Goal: Information Seeking & Learning: Learn about a topic

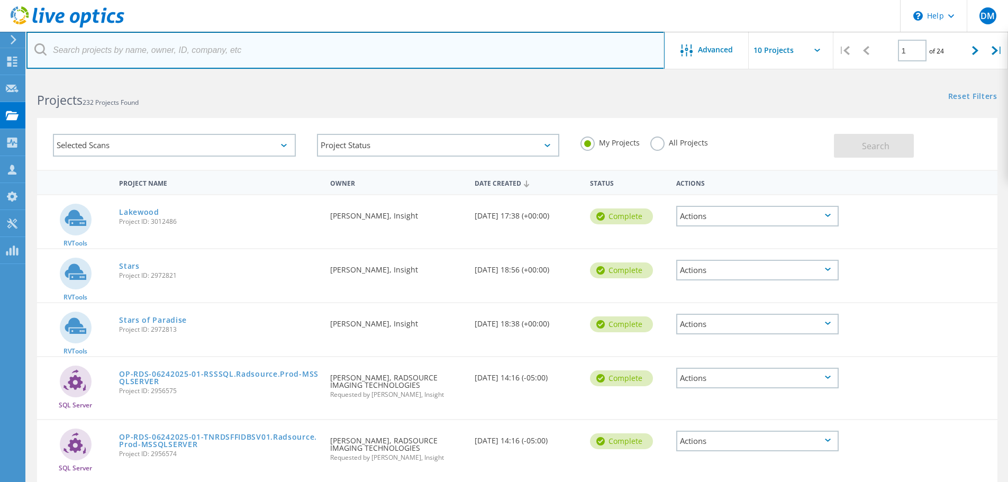
click at [298, 45] on input "text" at bounding box center [345, 50] width 638 height 37
type input "Pure Fishing"
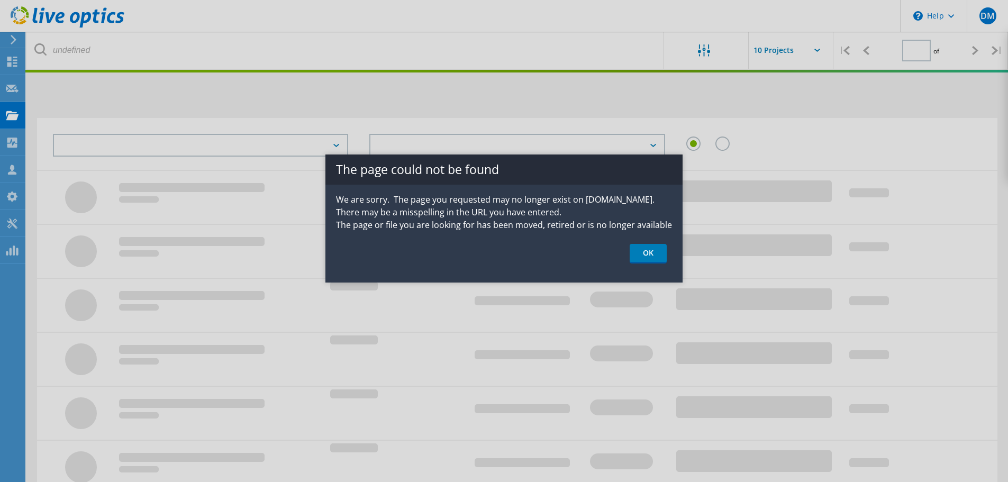
type input "1"
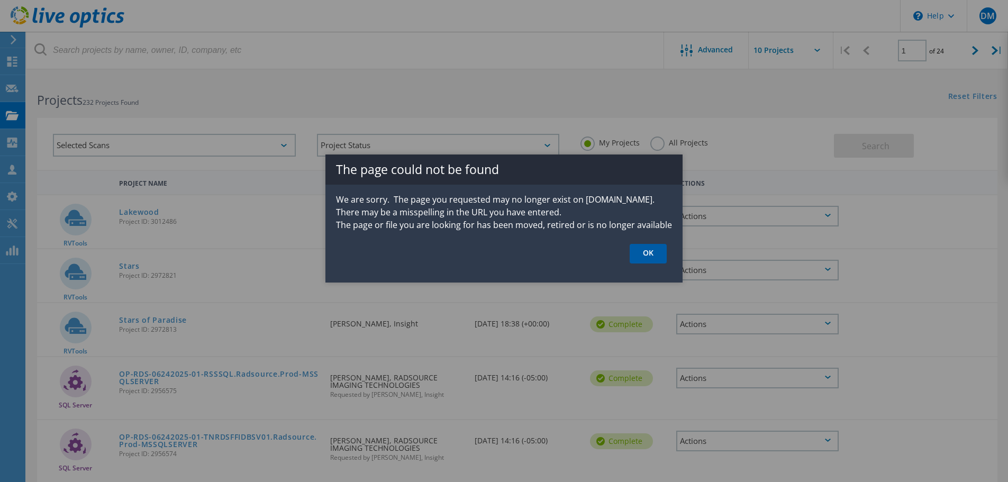
click at [655, 255] on link "OK" at bounding box center [647, 254] width 37 height 20
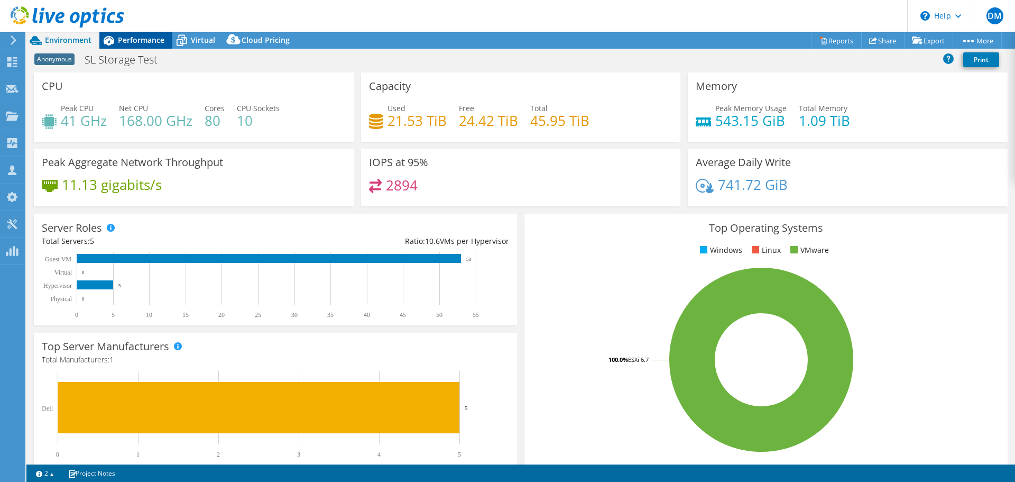
click at [141, 45] on div "Performance" at bounding box center [135, 40] width 73 height 17
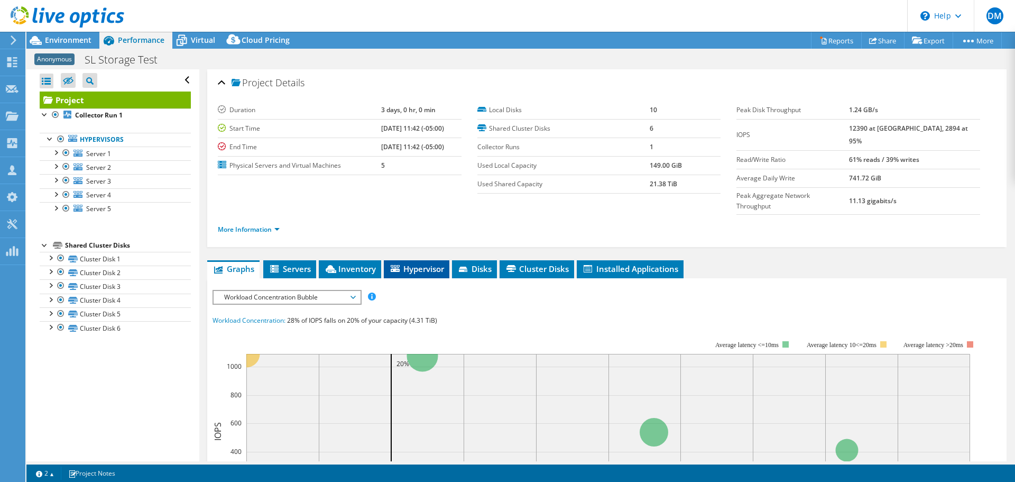
click at [401, 263] on span "Hypervisor" at bounding box center [416, 268] width 55 height 11
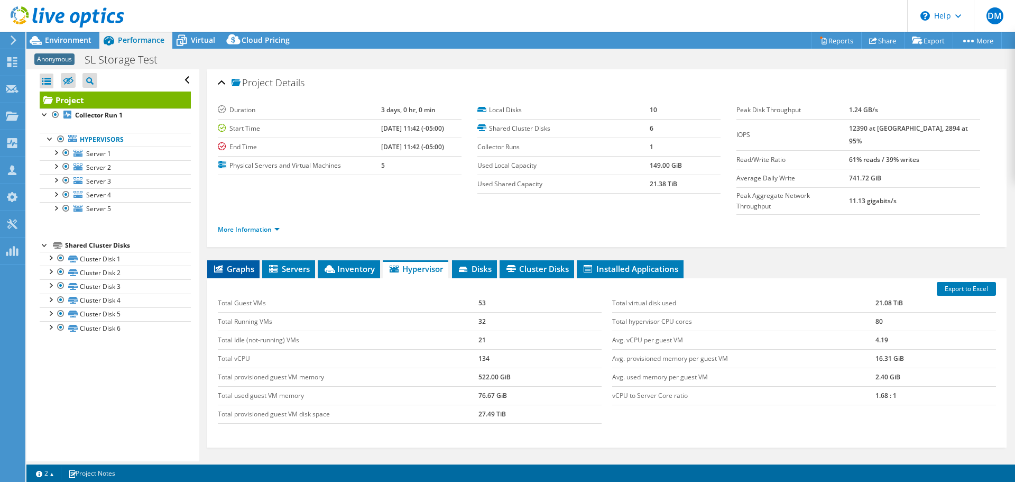
click at [227, 263] on span "Graphs" at bounding box center [234, 268] width 42 height 11
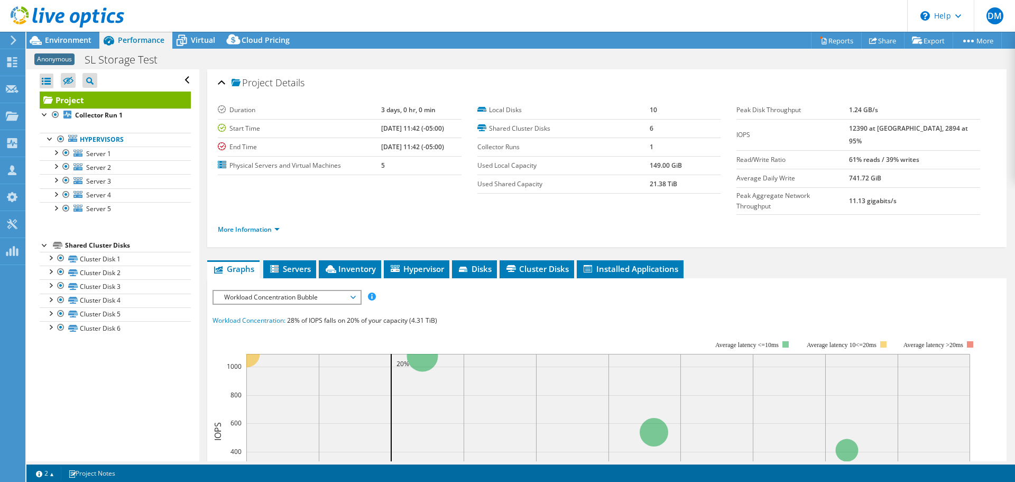
click at [351, 291] on span "Workload Concentration Bubble" at bounding box center [287, 297] width 136 height 13
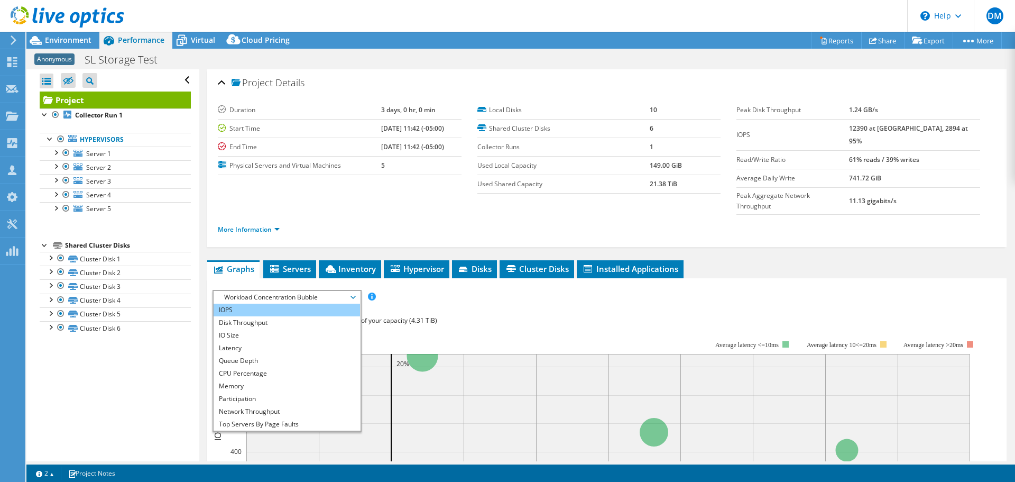
click at [258, 304] on li "IOPS" at bounding box center [287, 310] width 147 height 13
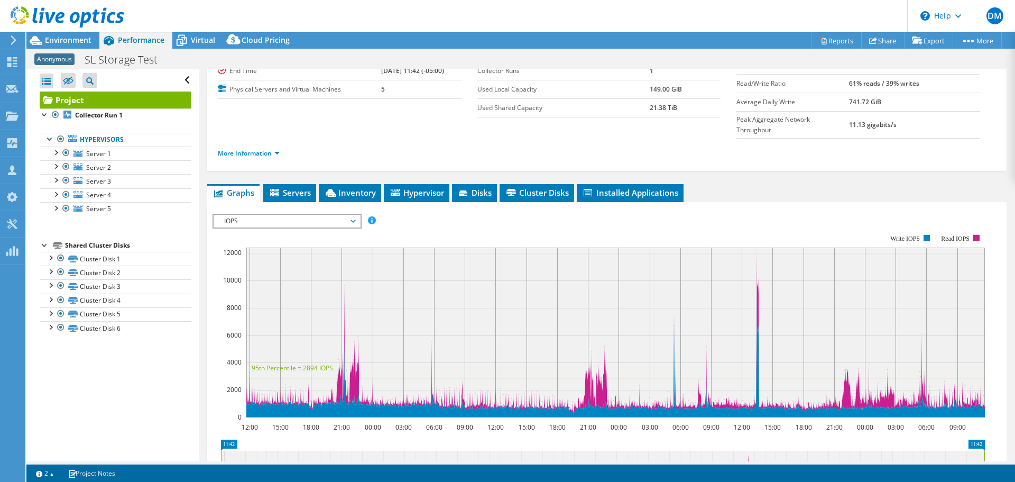
scroll to position [97, 0]
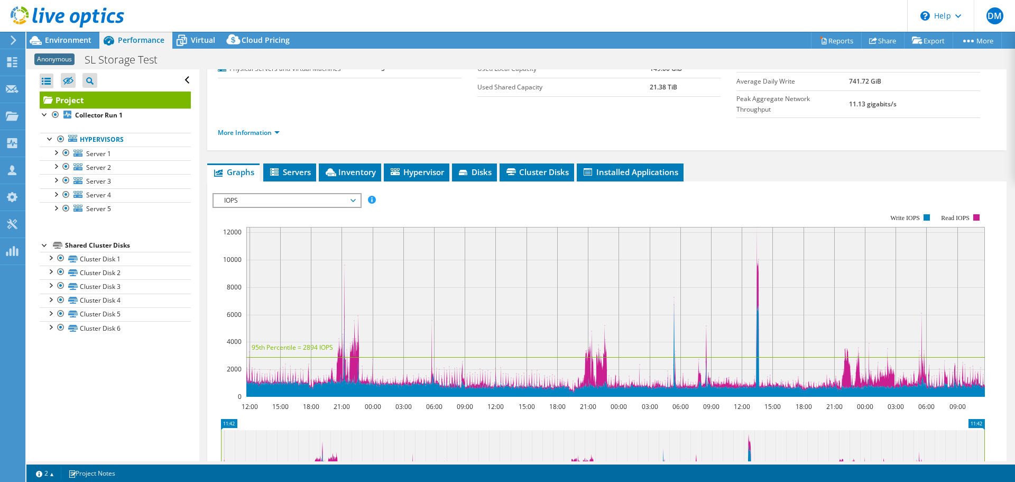
click at [354, 194] on span "IOPS" at bounding box center [287, 200] width 136 height 13
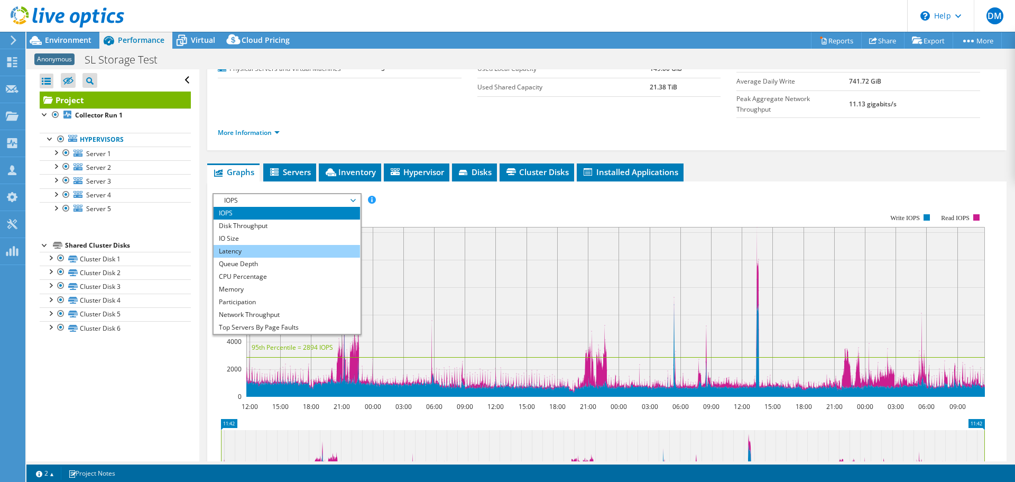
click at [300, 245] on li "Latency" at bounding box center [287, 251] width 147 height 13
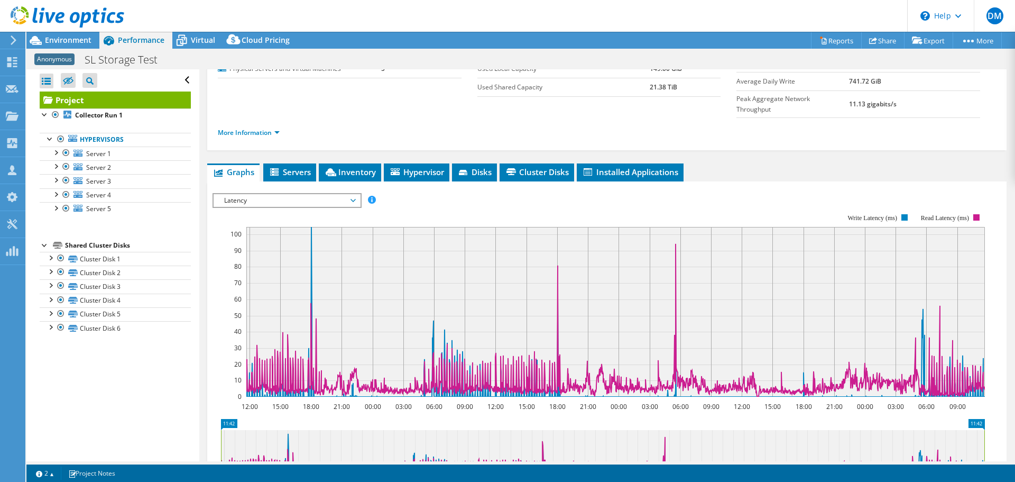
click at [356, 194] on span "Latency" at bounding box center [287, 200] width 147 height 13
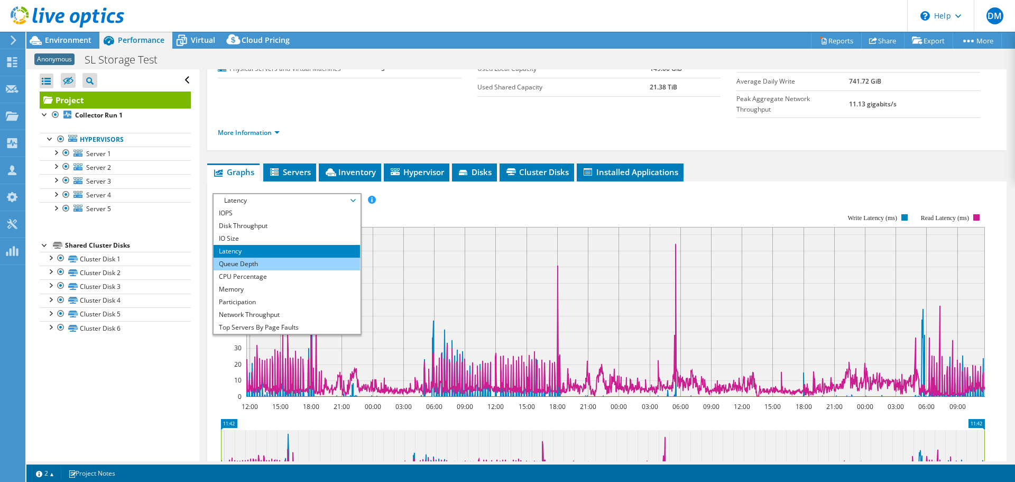
click at [278, 258] on li "Queue Depth" at bounding box center [287, 264] width 147 height 13
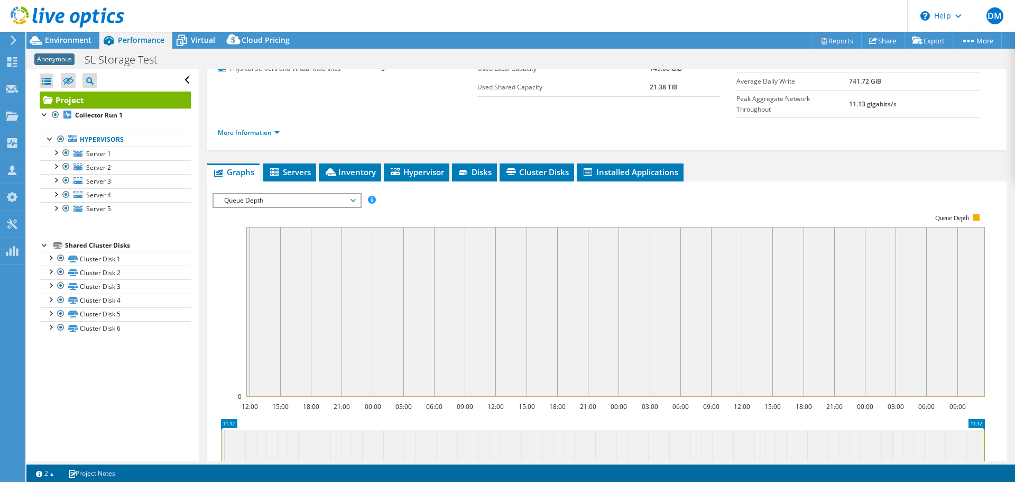
click at [351, 194] on span "Queue Depth" at bounding box center [287, 200] width 136 height 13
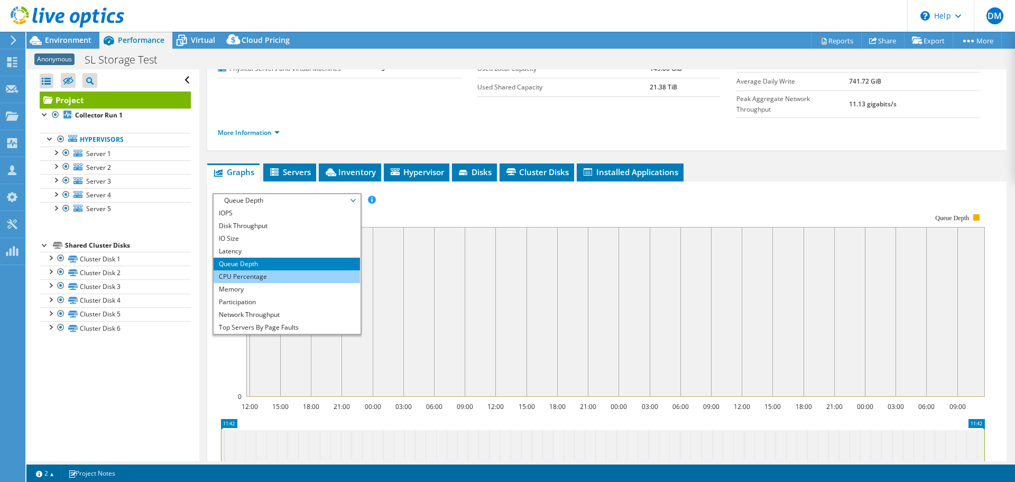
click at [253, 270] on li "CPU Percentage" at bounding box center [287, 276] width 147 height 13
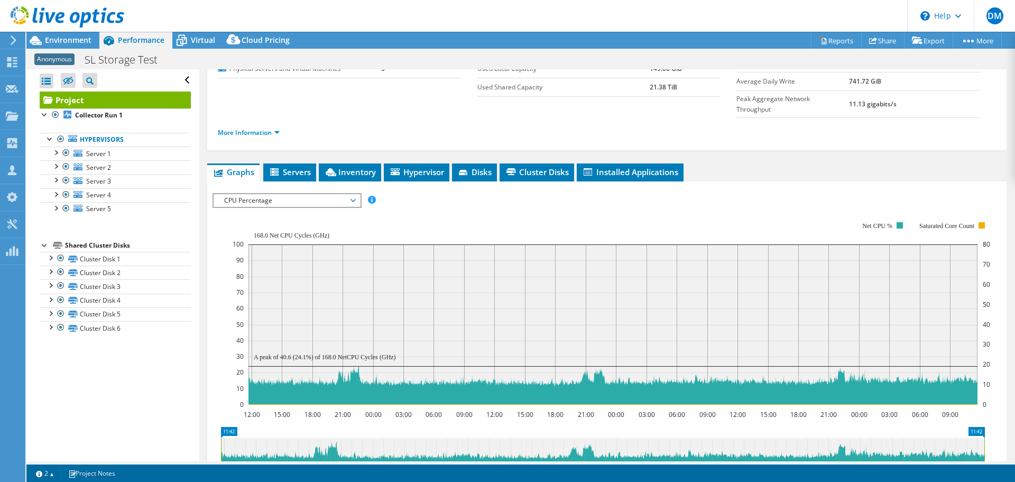
click at [352, 194] on span "CPU Percentage" at bounding box center [287, 200] width 136 height 13
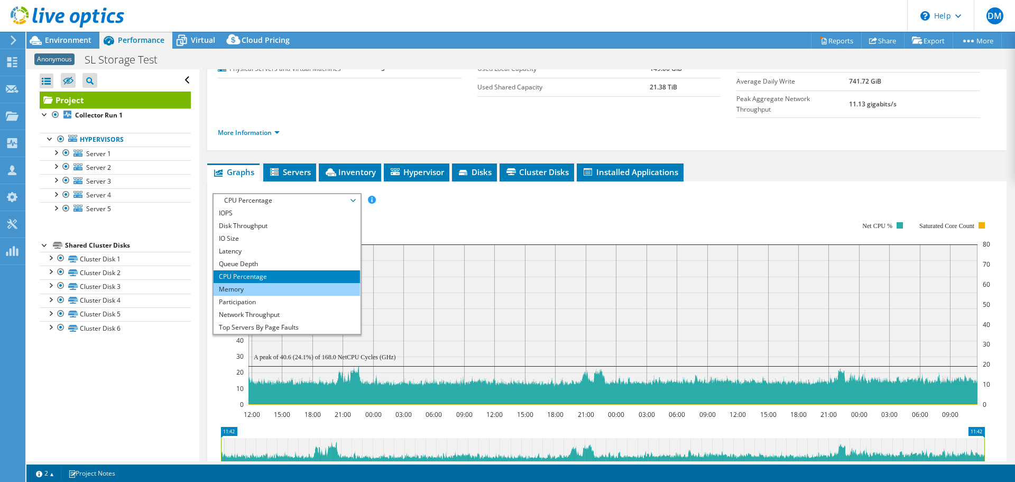
click at [249, 283] on li "Memory" at bounding box center [287, 289] width 147 height 13
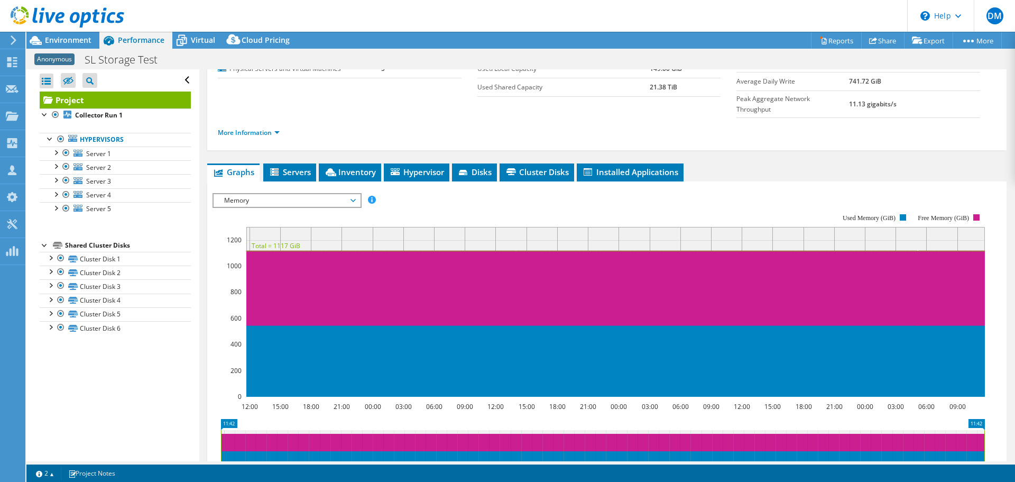
click at [355, 194] on span "Memory" at bounding box center [287, 200] width 136 height 13
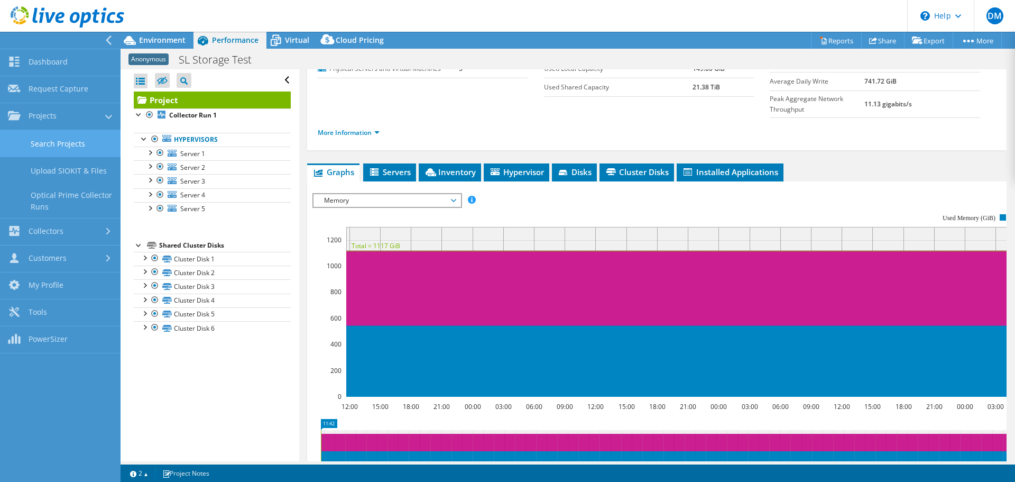
click at [77, 148] on link "Search Projects" at bounding box center [60, 143] width 121 height 27
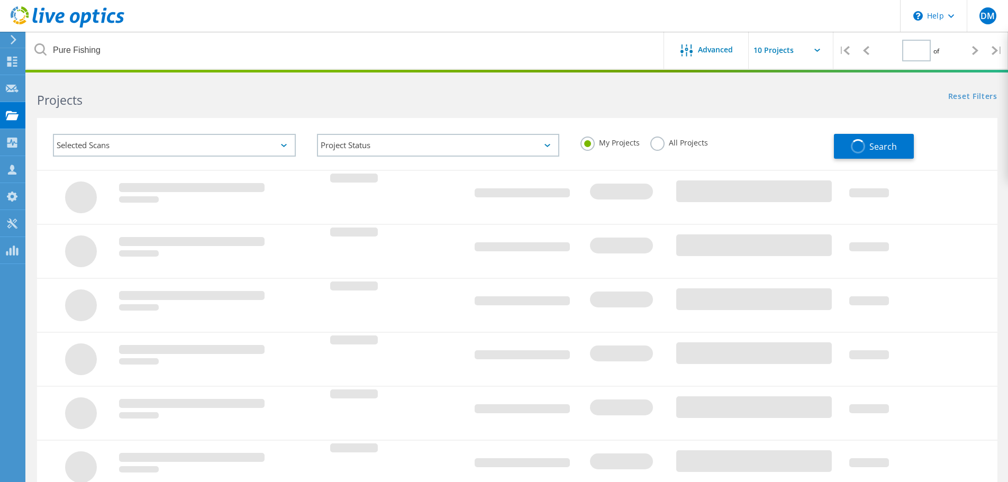
type input "1"
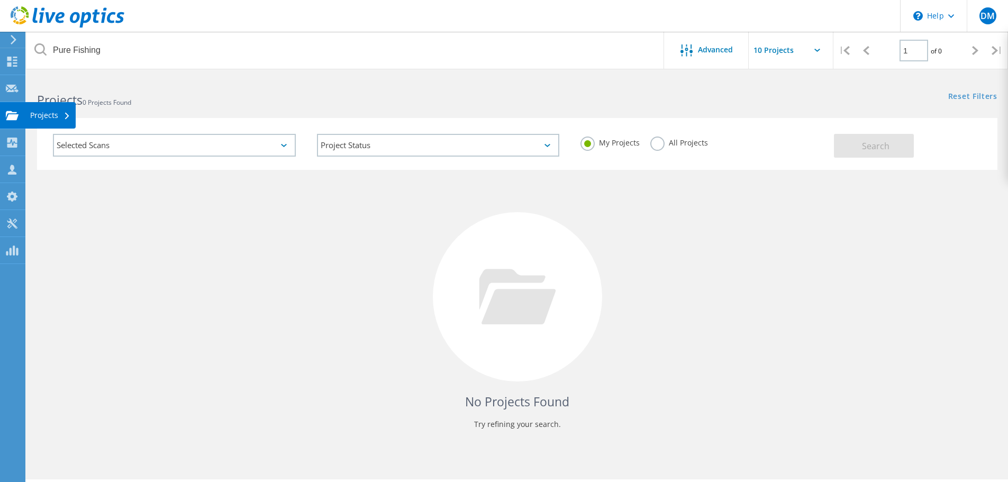
click at [42, 116] on div "Projects" at bounding box center [50, 115] width 40 height 7
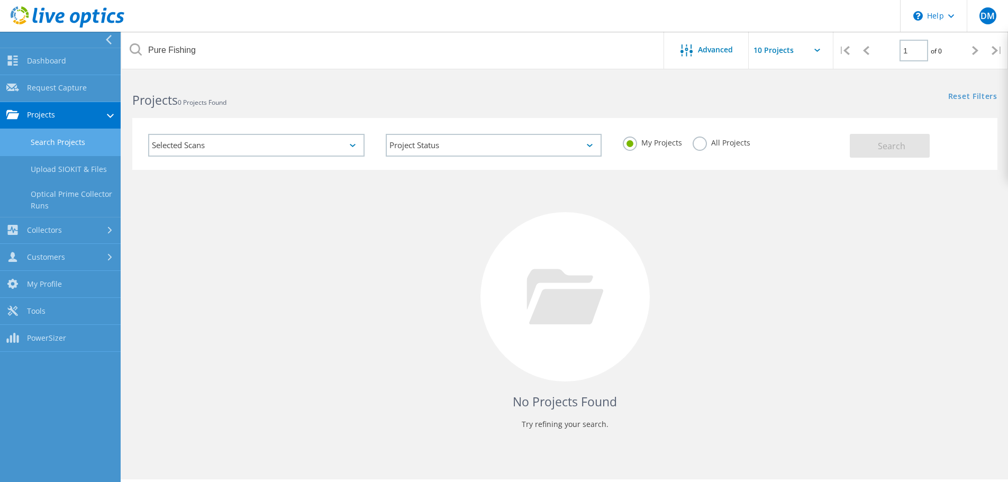
click at [70, 147] on link "Search Projects" at bounding box center [60, 142] width 121 height 27
click at [354, 147] on div "Selected Scans" at bounding box center [256, 145] width 216 height 23
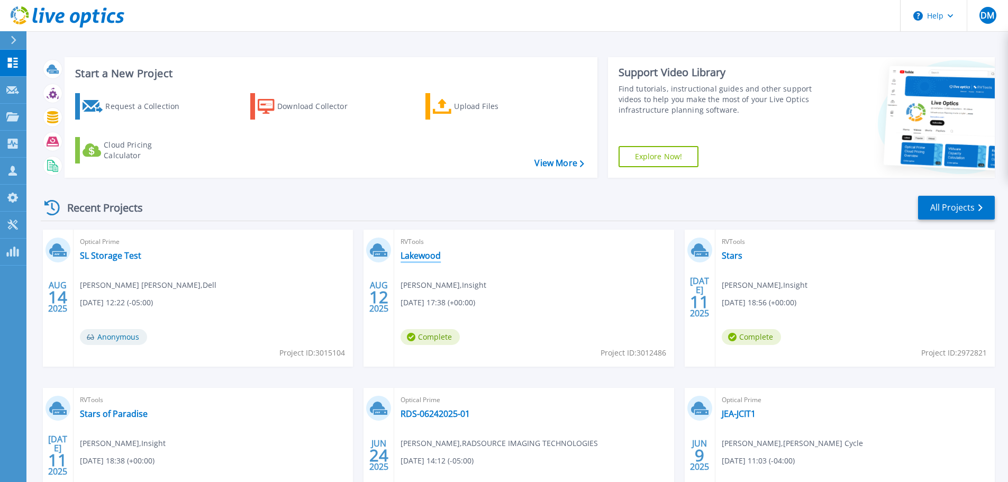
click at [436, 255] on link "Lakewood" at bounding box center [420, 255] width 40 height 11
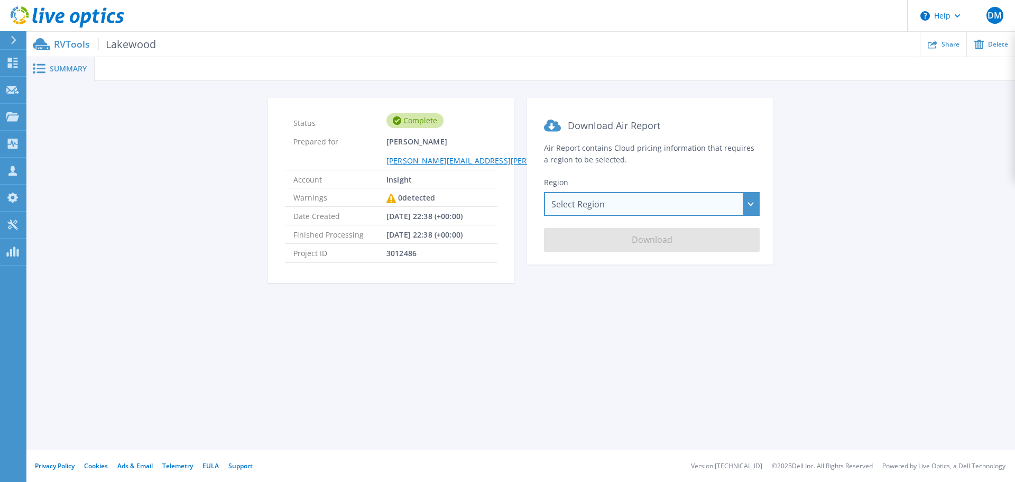
click at [751, 208] on div "Select Region [GEOGRAPHIC_DATA] ([GEOGRAPHIC_DATA]) [GEOGRAPHIC_DATA] ([GEOGRAP…" at bounding box center [652, 204] width 216 height 24
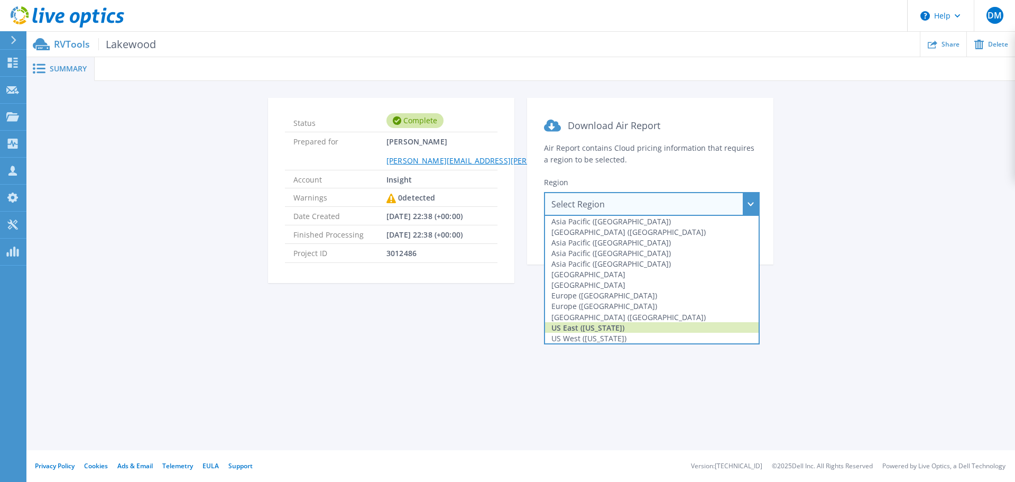
click at [591, 330] on div "US East ([US_STATE])" at bounding box center [652, 327] width 214 height 11
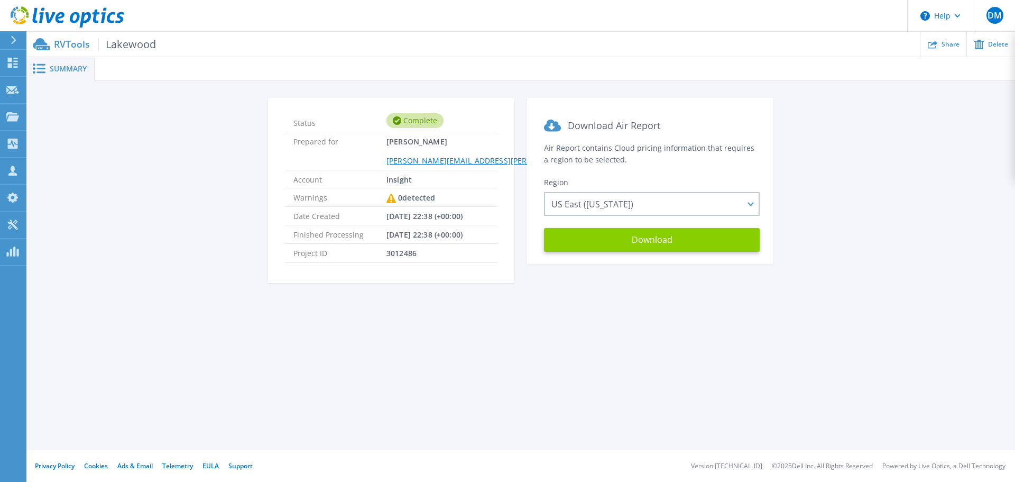
click at [661, 243] on button "Download" at bounding box center [652, 240] width 216 height 24
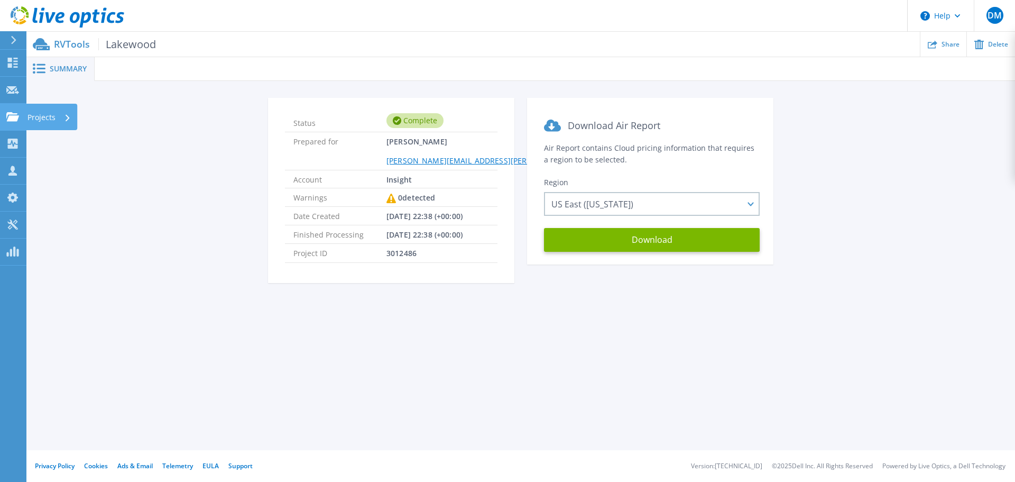
click at [14, 116] on icon at bounding box center [12, 116] width 13 height 9
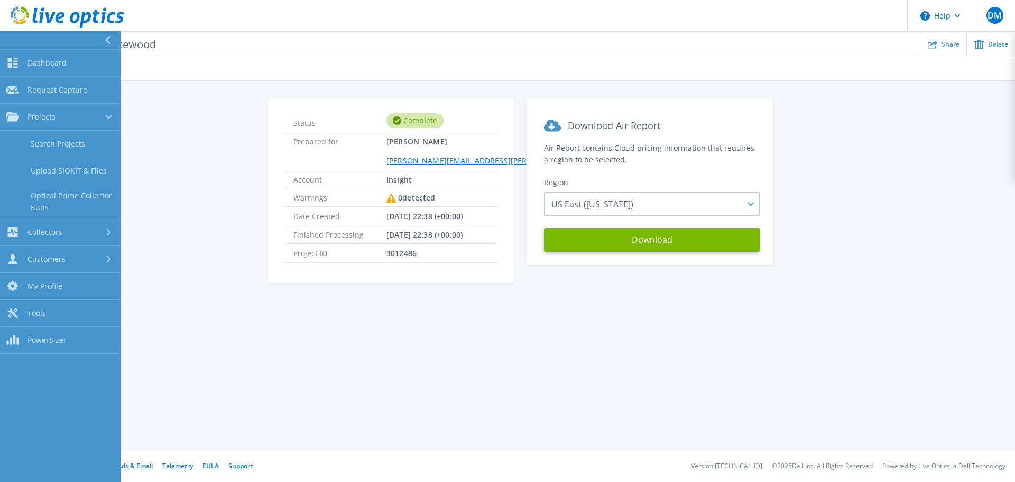
click at [164, 126] on div "Status Complete Prepared for [PERSON_NAME] [PERSON_NAME][EMAIL_ADDRESS][PERSON_…" at bounding box center [520, 197] width 957 height 198
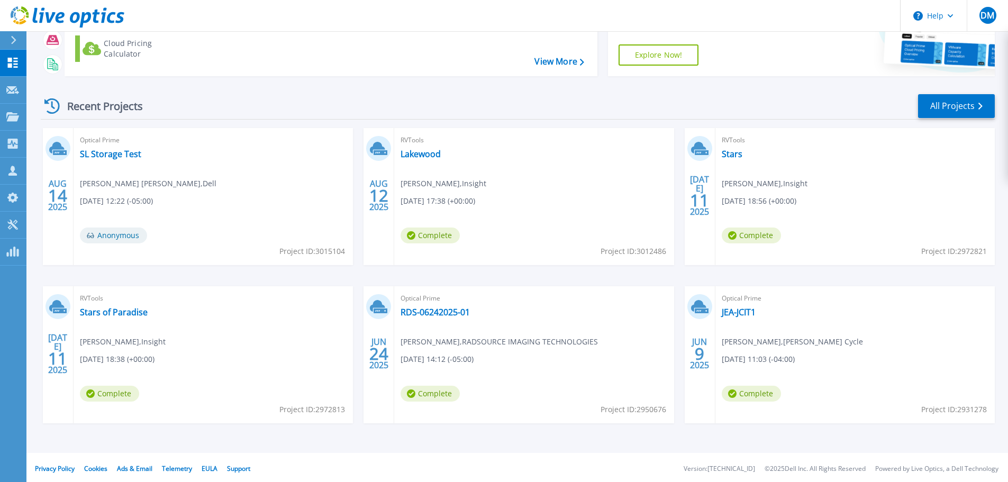
scroll to position [104, 0]
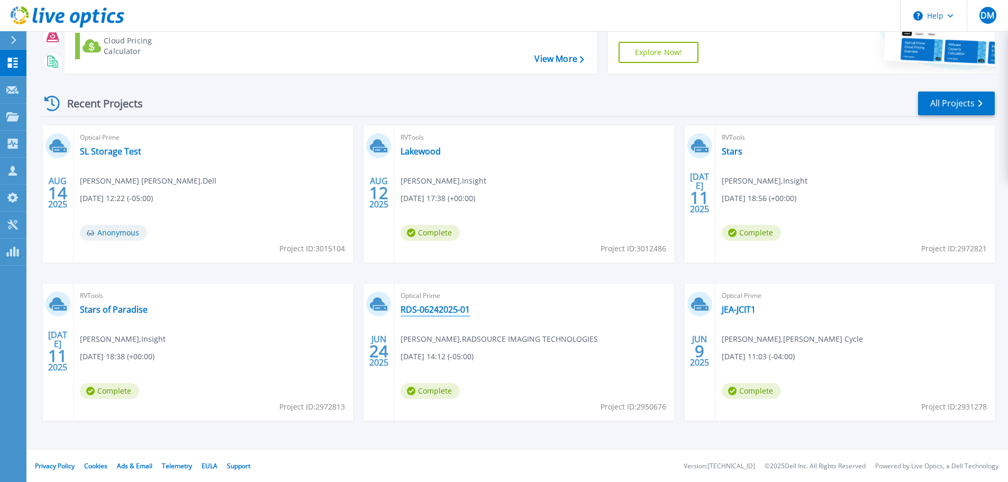
click at [433, 309] on link "RDS-06242025-01" at bounding box center [434, 309] width 69 height 11
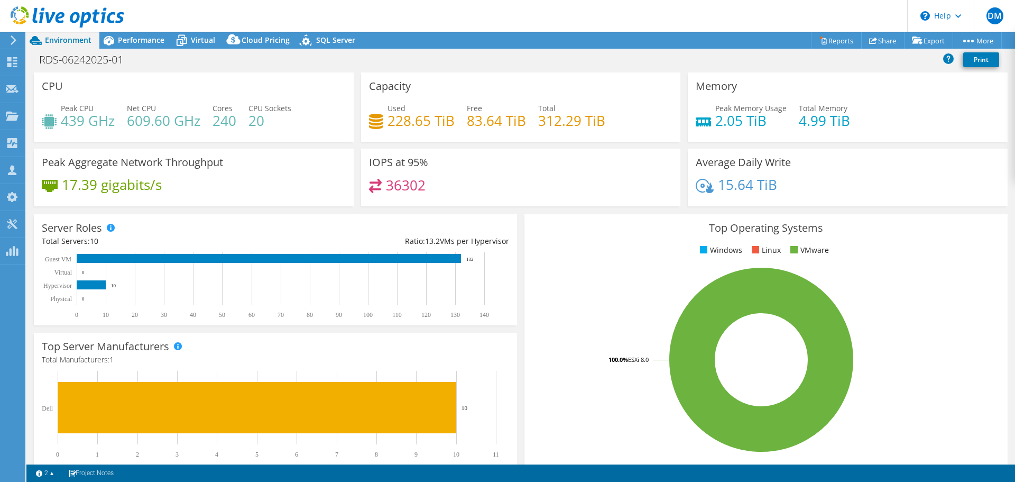
select select "USD"
click at [202, 43] on span "Virtual" at bounding box center [203, 40] width 24 height 10
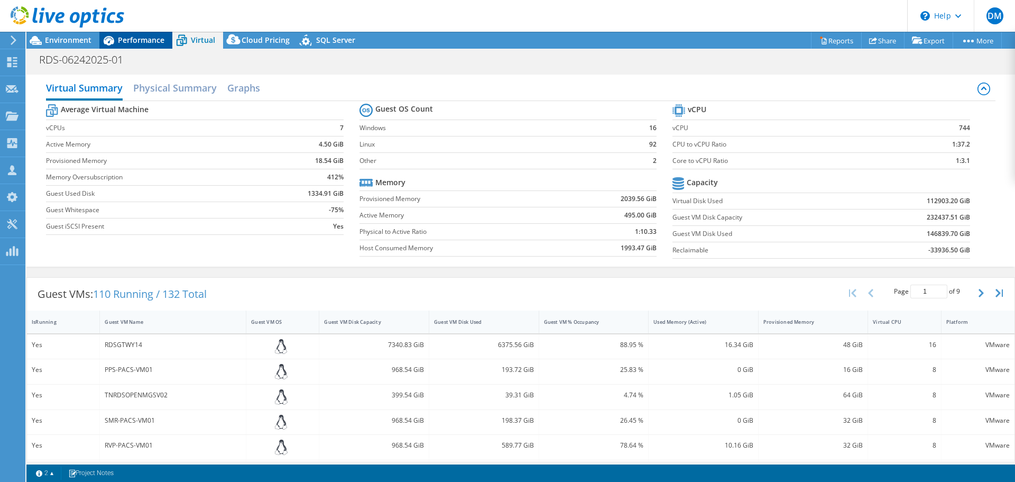
click at [142, 38] on span "Performance" at bounding box center [141, 40] width 47 height 10
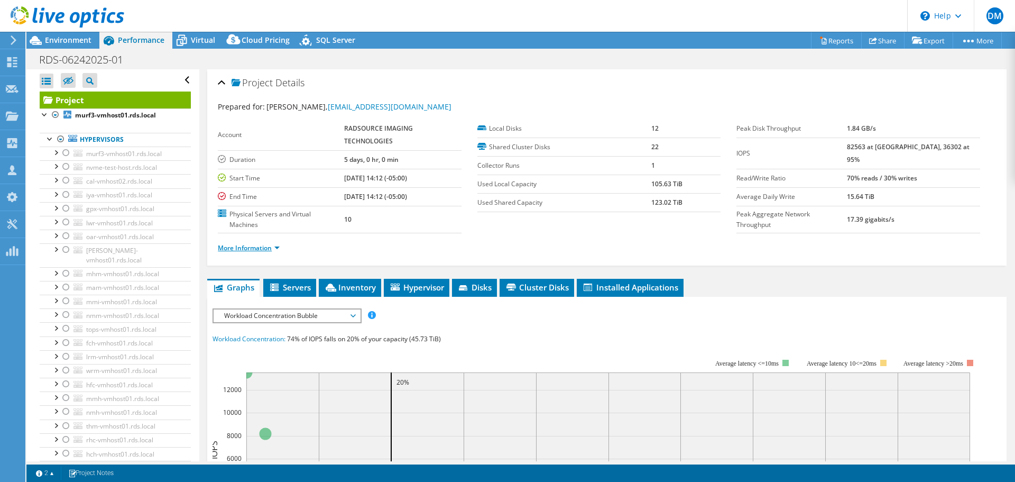
click at [279, 245] on link "More Information" at bounding box center [249, 247] width 62 height 9
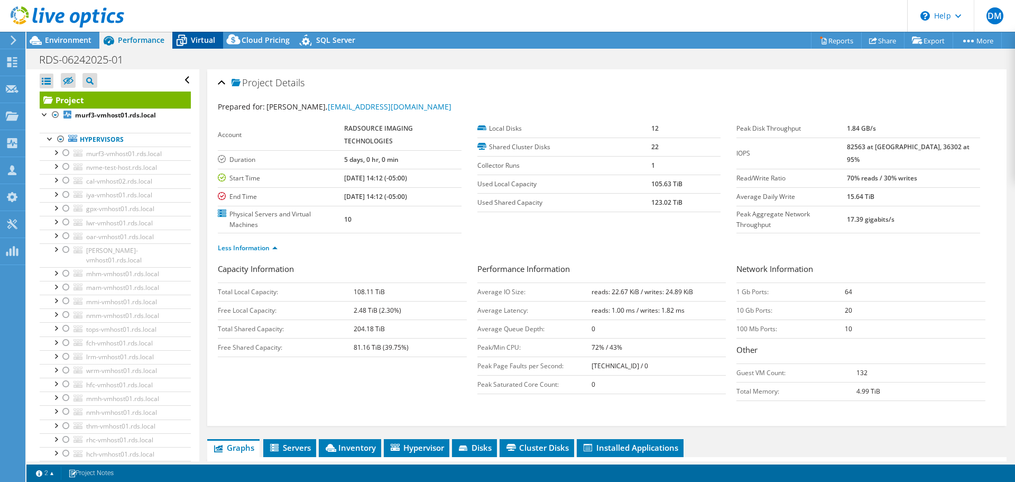
click at [179, 44] on icon at bounding box center [181, 40] width 19 height 19
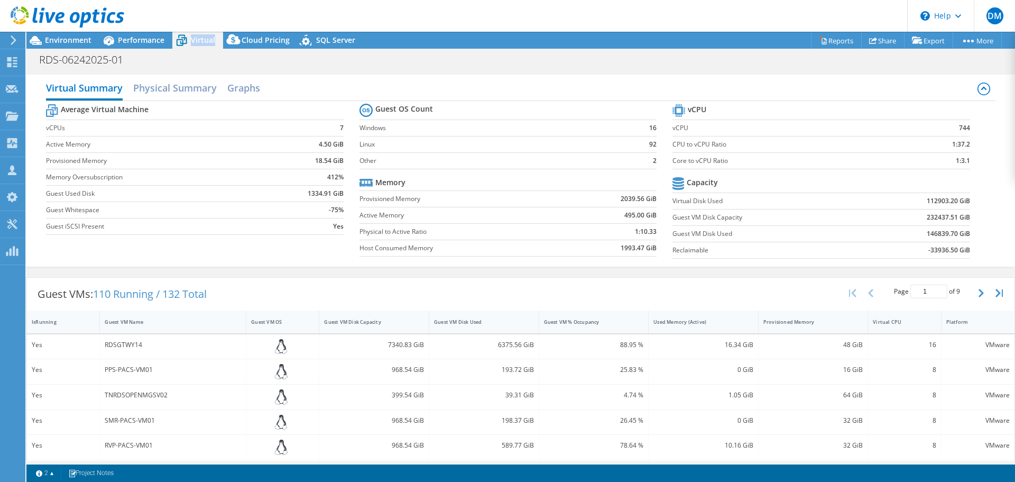
click at [179, 44] on icon at bounding box center [181, 40] width 19 height 19
click at [185, 94] on h2 "Physical Summary" at bounding box center [175, 88] width 84 height 23
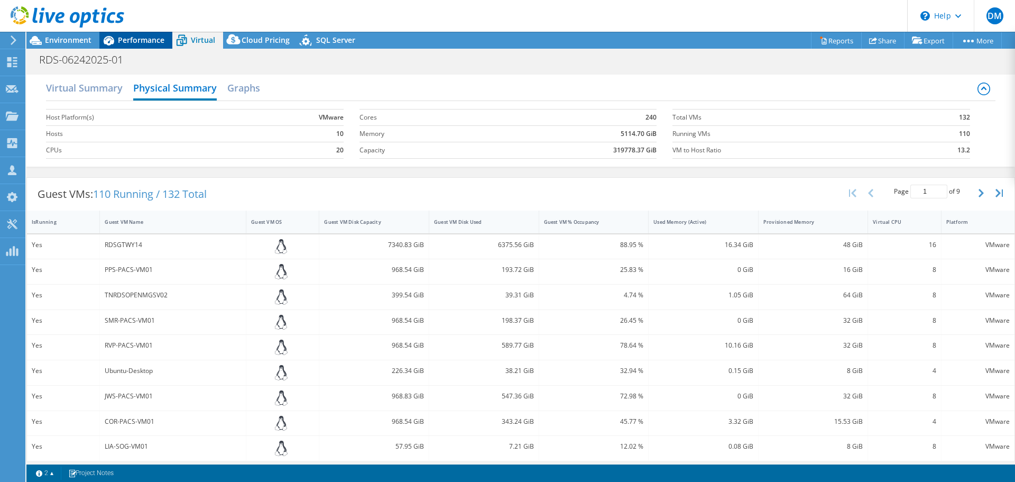
click at [141, 41] on span "Performance" at bounding box center [141, 40] width 47 height 10
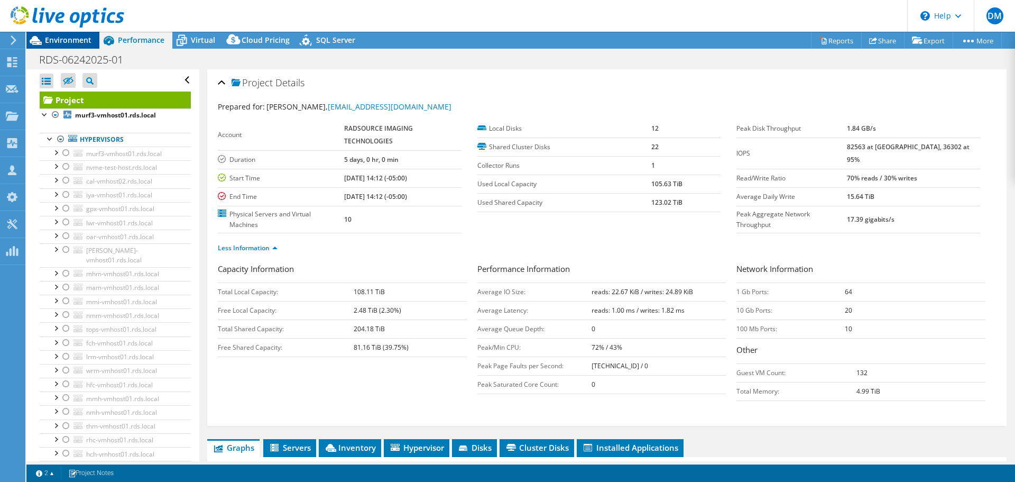
click at [68, 39] on span "Environment" at bounding box center [68, 40] width 47 height 10
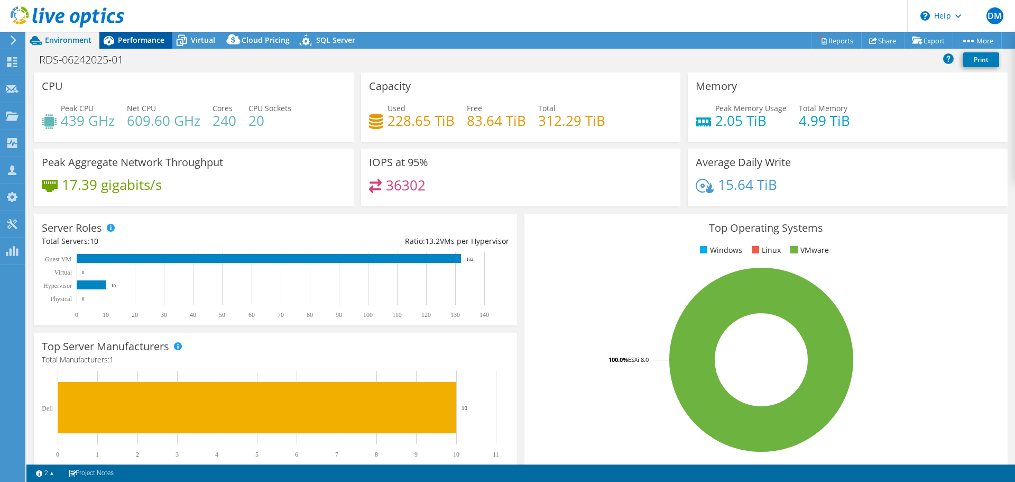
click at [142, 41] on span "Performance" at bounding box center [141, 40] width 47 height 10
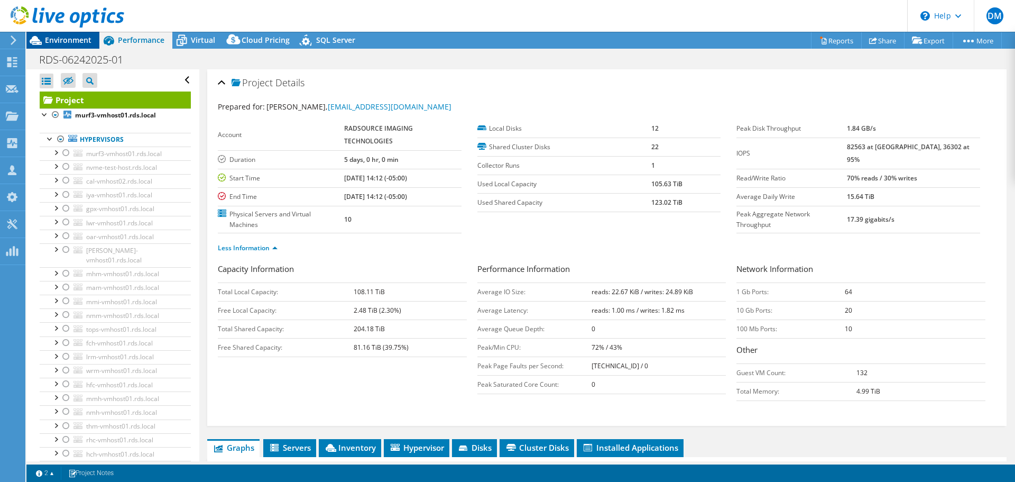
click at [69, 39] on span "Environment" at bounding box center [68, 40] width 47 height 10
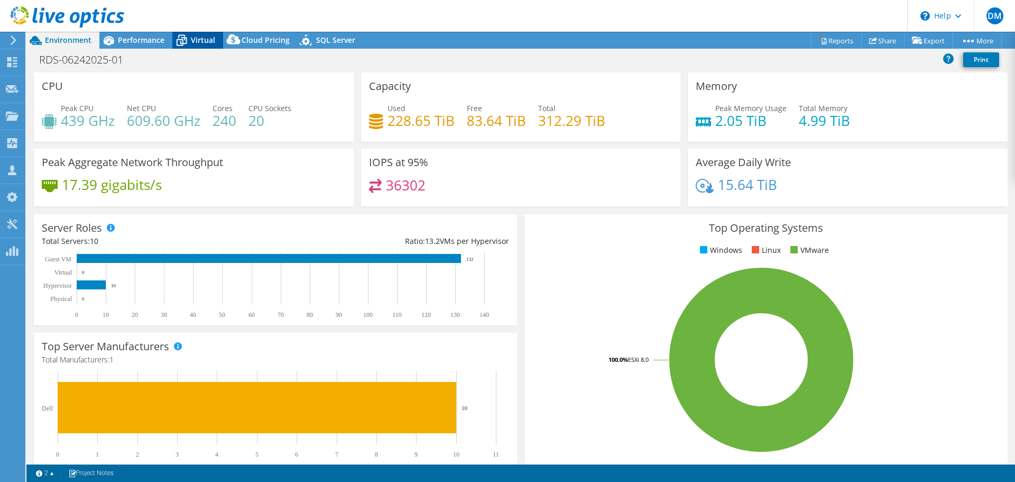
click at [199, 40] on span "Virtual" at bounding box center [203, 40] width 24 height 10
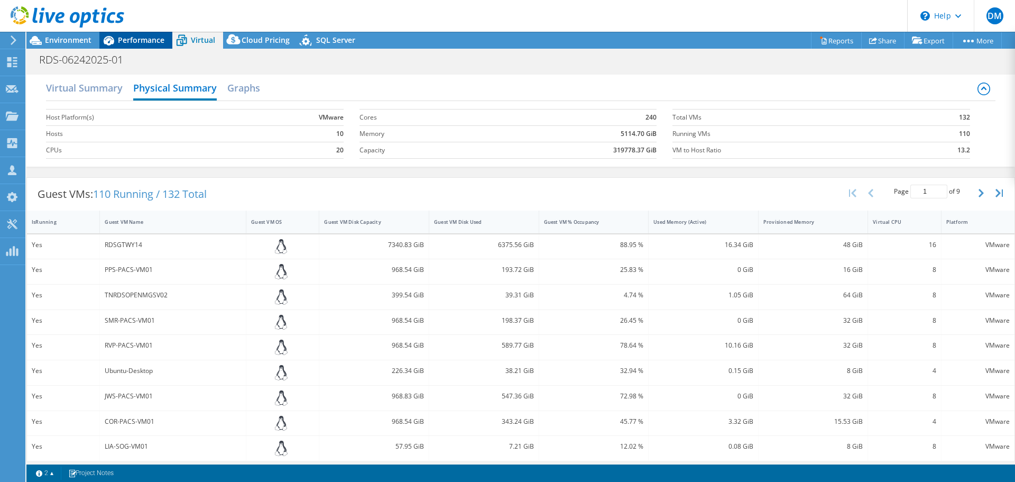
click at [152, 40] on span "Performance" at bounding box center [141, 40] width 47 height 10
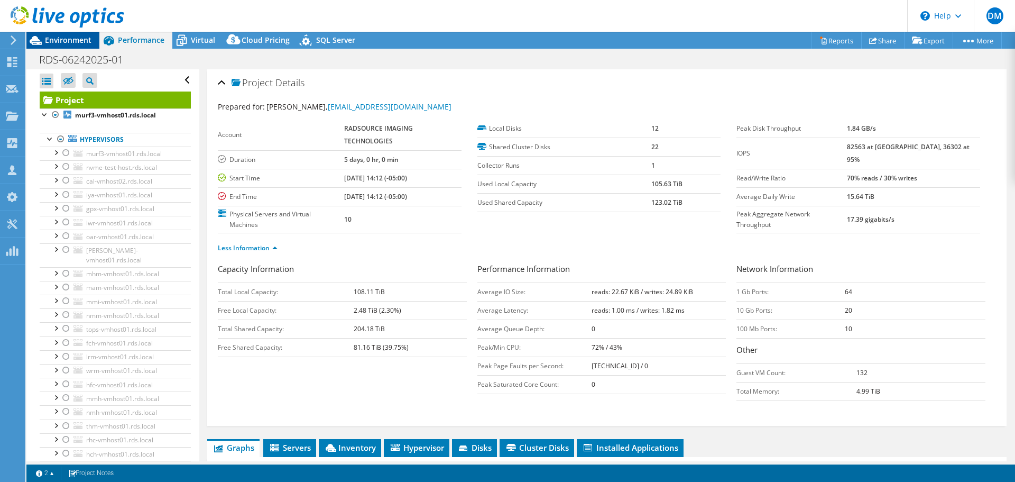
click at [72, 41] on span "Environment" at bounding box center [68, 40] width 47 height 10
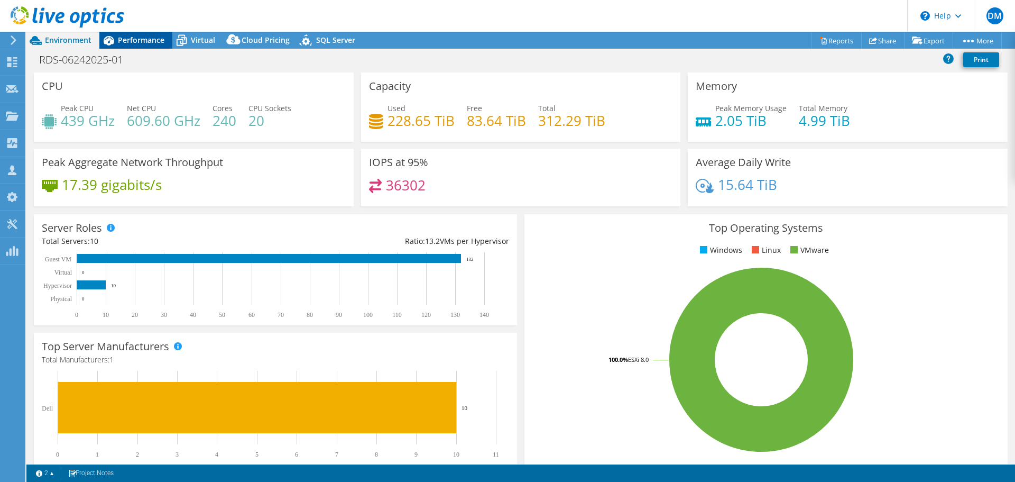
click at [127, 35] on span "Performance" at bounding box center [141, 40] width 47 height 10
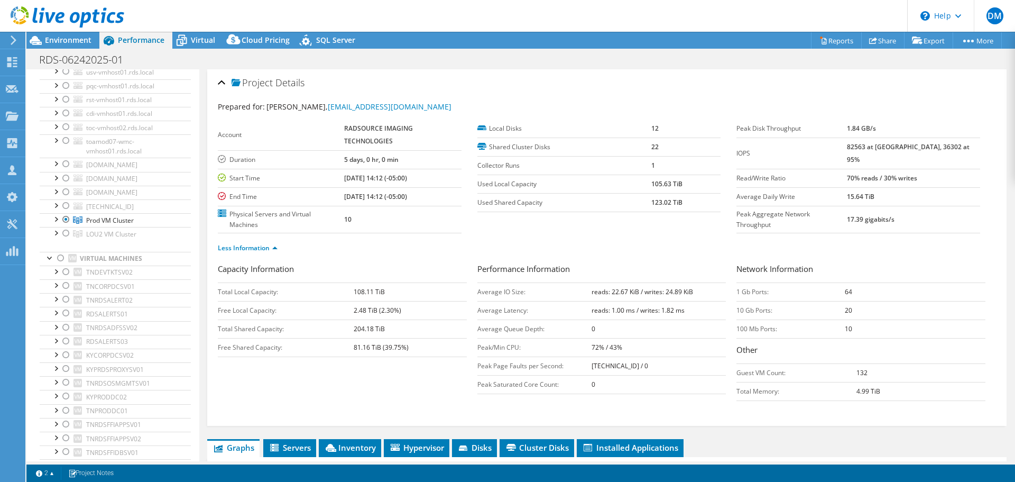
scroll to position [2276, 0]
